Goal: Task Accomplishment & Management: Manage account settings

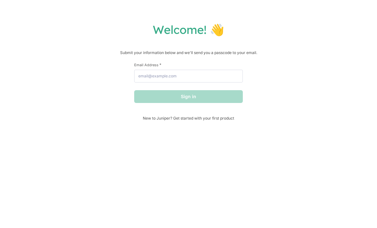
click at [218, 28] on h1 "Welcome! 👋" at bounding box center [188, 29] width 364 height 14
click at [222, 41] on div "Welcome! 👋 Submit your information below and we'll send you a passcode to your …" at bounding box center [188, 71] width 364 height 98
click at [273, 21] on div "Welcome! 👋 Submit your information below and we'll send you a passcode to your …" at bounding box center [188, 114] width 377 height 228
click at [323, 29] on h1 "Welcome! 👋" at bounding box center [188, 29] width 364 height 14
click at [253, 42] on div "Welcome! 👋 Submit your information below and we'll send you a passcode to your …" at bounding box center [188, 71] width 364 height 98
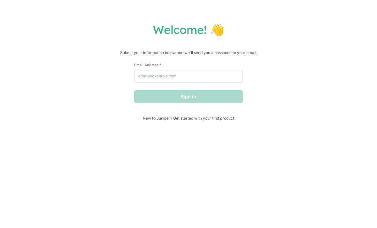
click at [248, 13] on div "Welcome! 👋 Submit your information below and we'll send you a passcode to your …" at bounding box center [188, 114] width 377 height 228
click at [214, 25] on h1 "Welcome! 👋" at bounding box center [188, 29] width 364 height 14
click at [260, 6] on div "Welcome! 👋 Submit your information below and we'll send you a passcode to your …" at bounding box center [188, 114] width 377 height 228
click at [276, 35] on h1 "Welcome! 👋" at bounding box center [188, 29] width 364 height 14
click at [230, 37] on h1 "Welcome! 👋" at bounding box center [188, 29] width 364 height 14
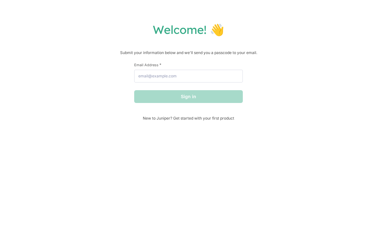
click at [254, 30] on h1 "Welcome! 👋" at bounding box center [188, 29] width 364 height 14
click at [276, 26] on h1 "Welcome! 👋" at bounding box center [188, 29] width 364 height 14
click at [275, 18] on div "Welcome! 👋 Submit your information below and we'll send you a passcode to your …" at bounding box center [188, 114] width 377 height 228
click at [266, 39] on div "Welcome! 👋 Submit your information below and we'll send you a passcode to your …" at bounding box center [188, 71] width 364 height 98
click at [339, 28] on h1 "Welcome! 👋" at bounding box center [188, 29] width 364 height 14
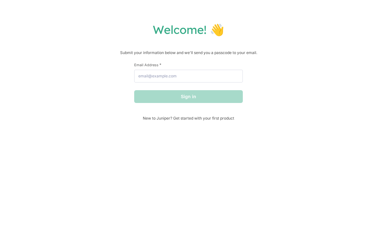
click at [229, 42] on div "Welcome! 👋 Submit your information below and we'll send you a passcode to your …" at bounding box center [188, 71] width 364 height 98
click at [320, 7] on div "Welcome! 👋 Submit your information below and we'll send you a passcode to your …" at bounding box center [188, 114] width 377 height 228
click at [308, 30] on h1 "Welcome! 👋" at bounding box center [188, 29] width 364 height 14
click at [229, 31] on h1 "Welcome! 👋" at bounding box center [188, 29] width 364 height 14
click at [250, 1] on div "Welcome! 👋 Submit your information below and we'll send you a passcode to your …" at bounding box center [188, 114] width 377 height 228
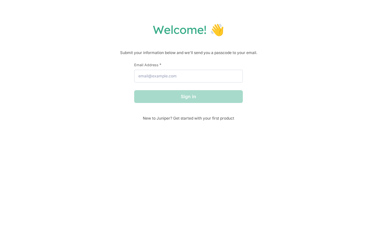
click at [273, 32] on h1 "Welcome! 👋" at bounding box center [188, 29] width 364 height 14
click at [222, 29] on h1 "Welcome! 👋" at bounding box center [188, 29] width 364 height 14
click at [229, 34] on h1 "Welcome! 👋" at bounding box center [188, 29] width 364 height 14
click at [236, 31] on h1 "Welcome! 👋" at bounding box center [188, 29] width 364 height 14
click at [255, 37] on h1 "Welcome! 👋" at bounding box center [188, 29] width 364 height 14
